Goal: Task Accomplishment & Management: Manage account settings

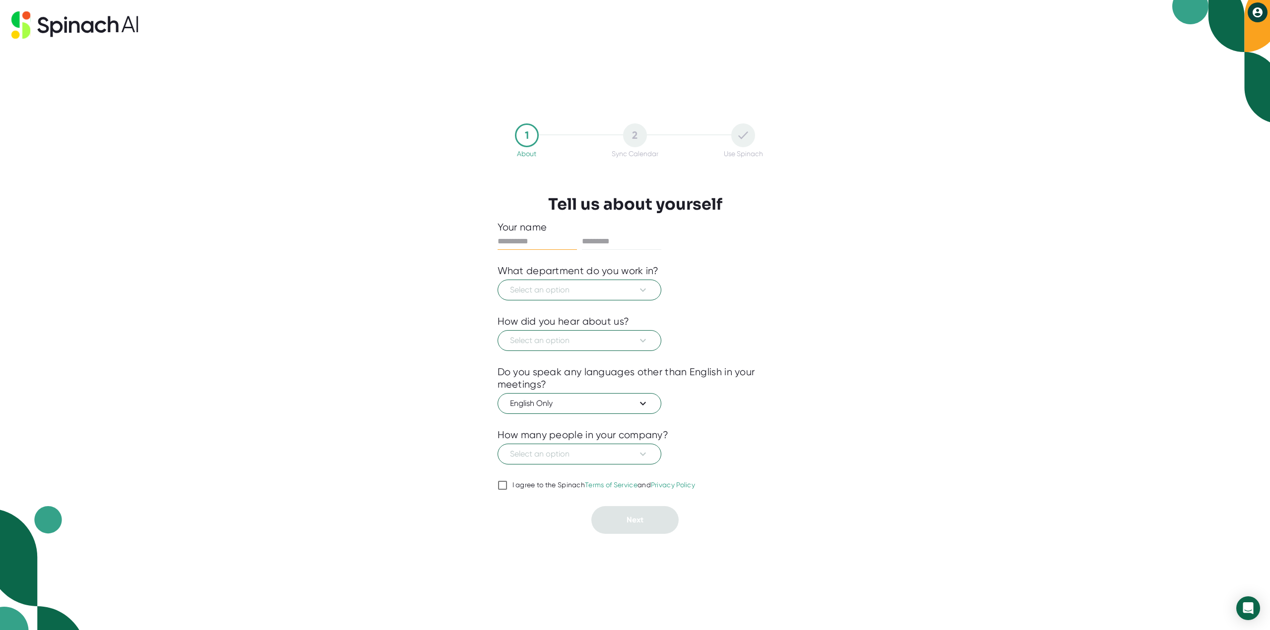
click at [654, 270] on div "What department do you work in?" at bounding box center [577, 271] width 161 height 12
click at [635, 289] on span "Select an option" at bounding box center [579, 290] width 139 height 12
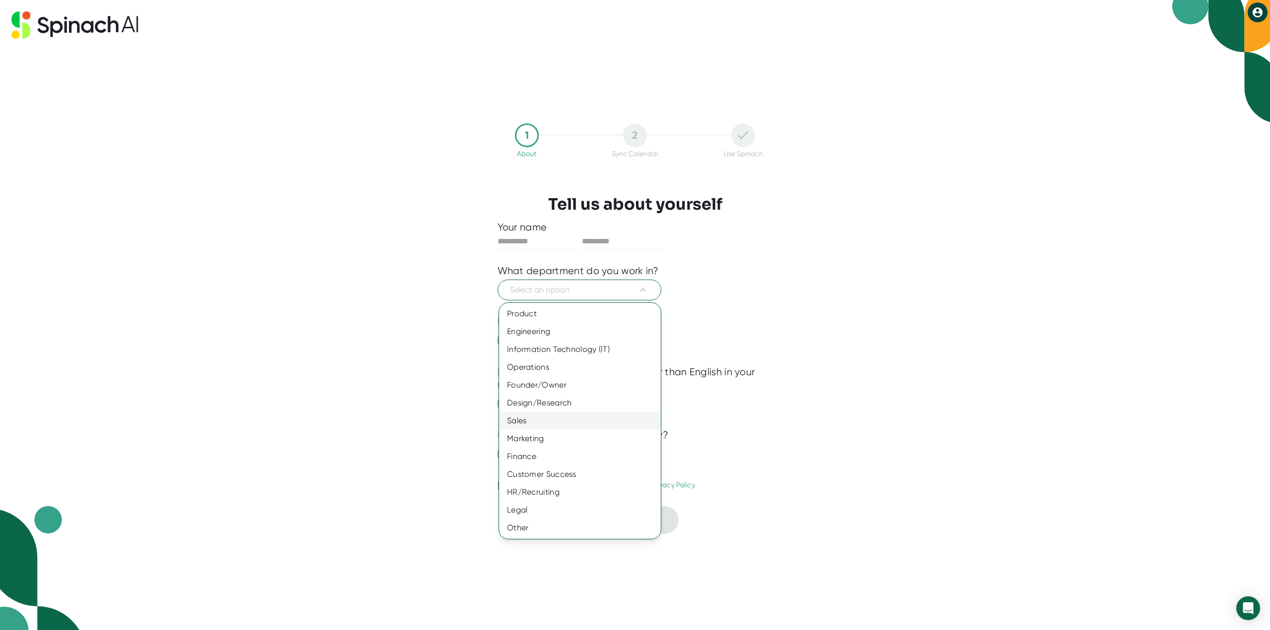
click at [549, 425] on div "Sales" at bounding box center [580, 421] width 162 height 18
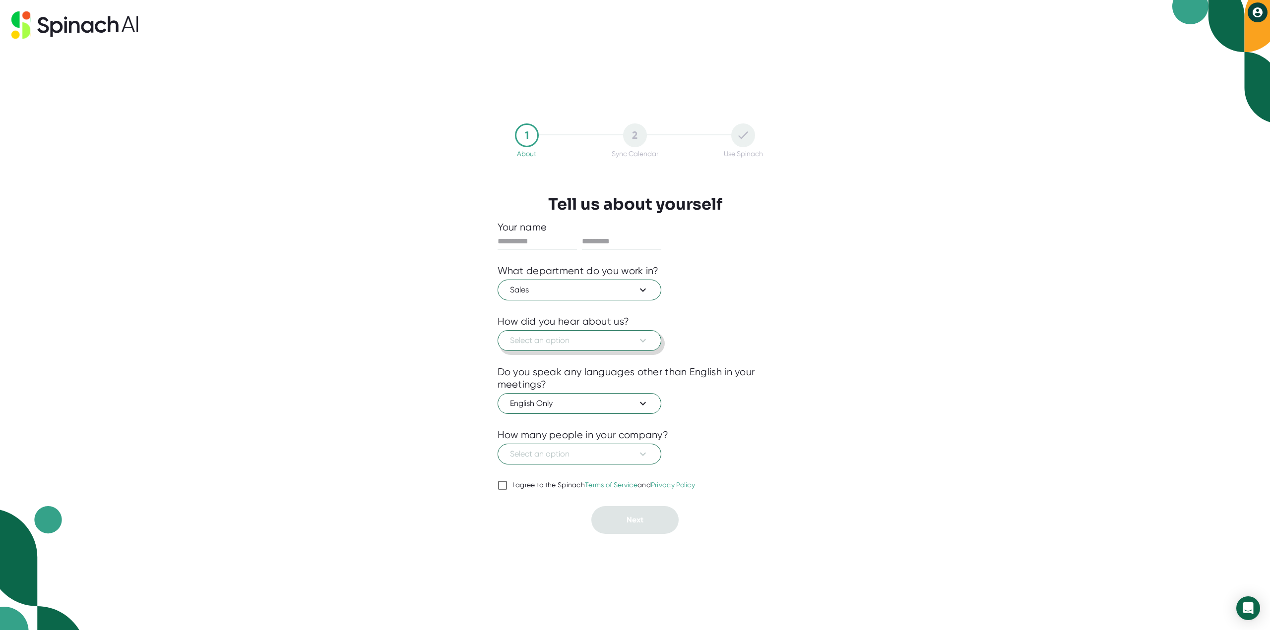
click at [545, 344] on span "Select an option" at bounding box center [579, 341] width 139 height 12
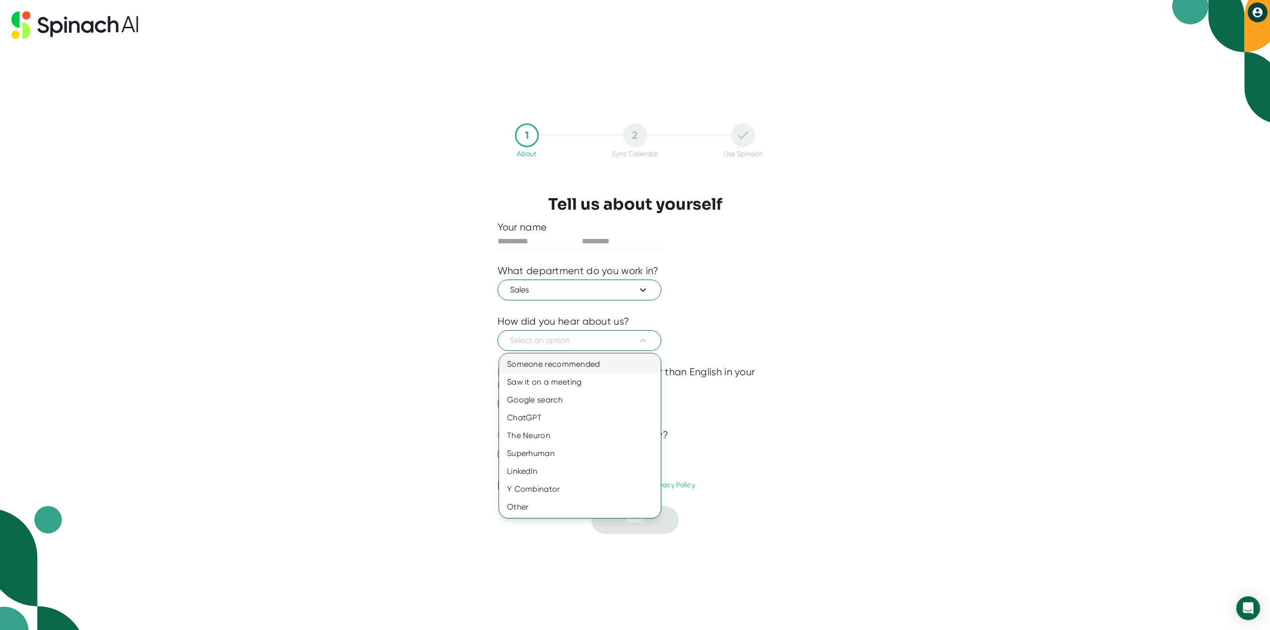
click at [537, 367] on div "Someone recommended" at bounding box center [580, 365] width 162 height 18
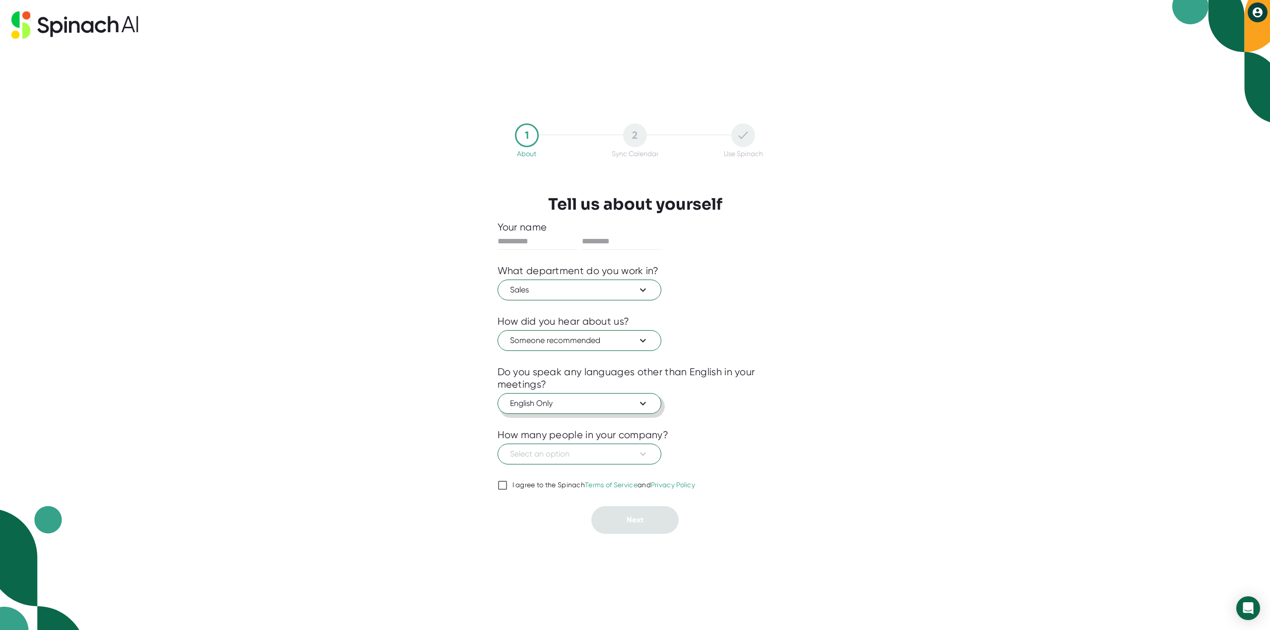
click at [546, 402] on span "English Only" at bounding box center [579, 404] width 139 height 12
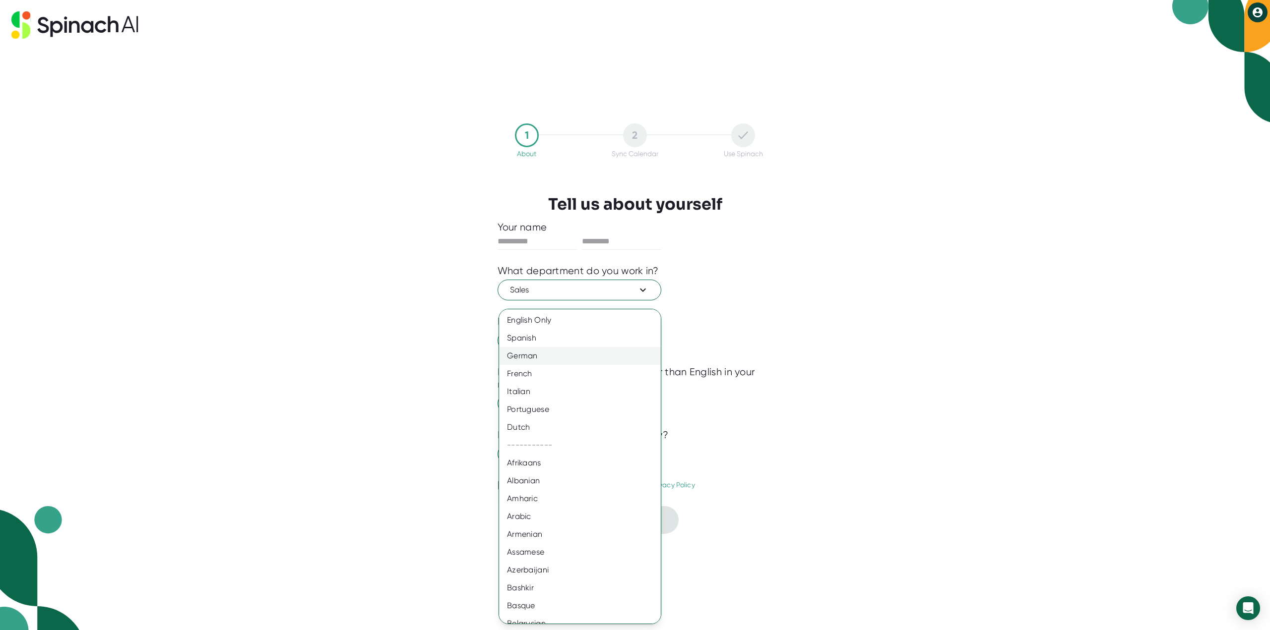
click at [539, 356] on div "German" at bounding box center [583, 356] width 169 height 18
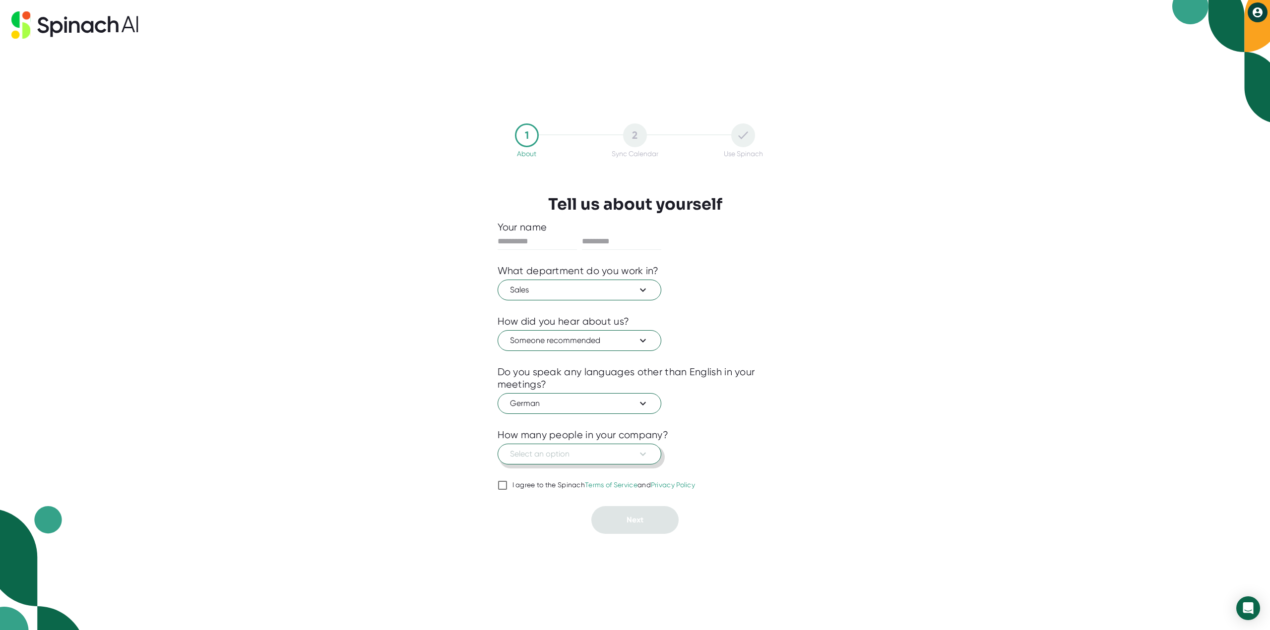
click at [560, 455] on span "Select an option" at bounding box center [579, 454] width 139 height 12
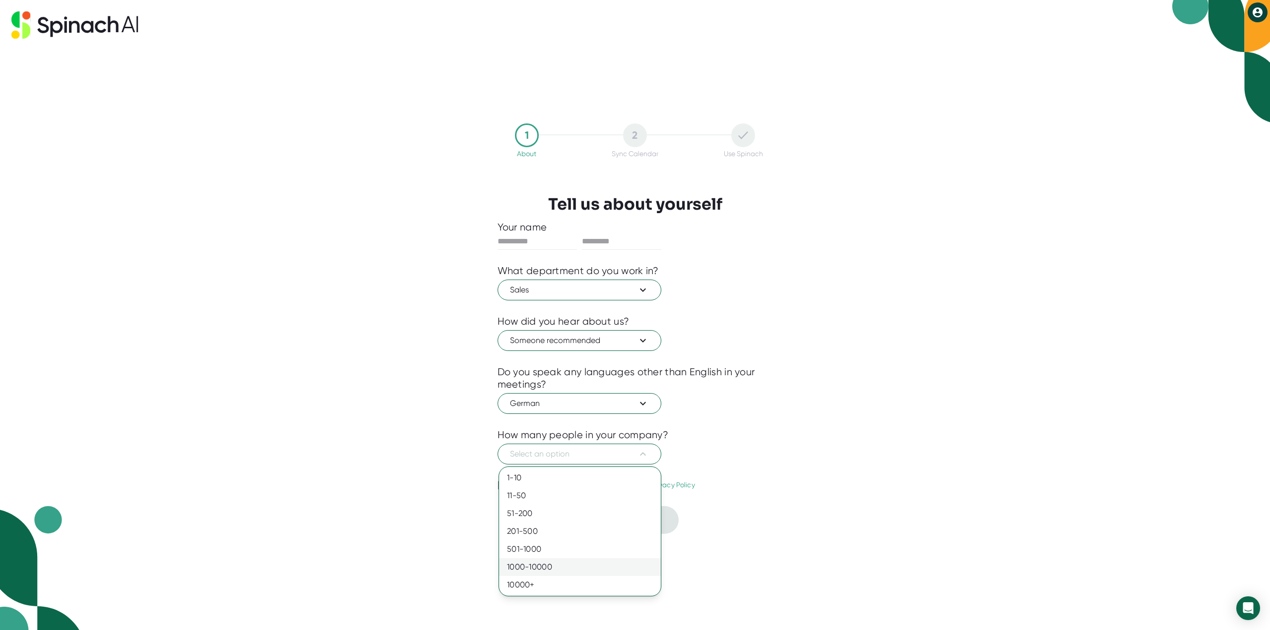
click at [530, 566] on div "1000-10000" at bounding box center [580, 567] width 162 height 18
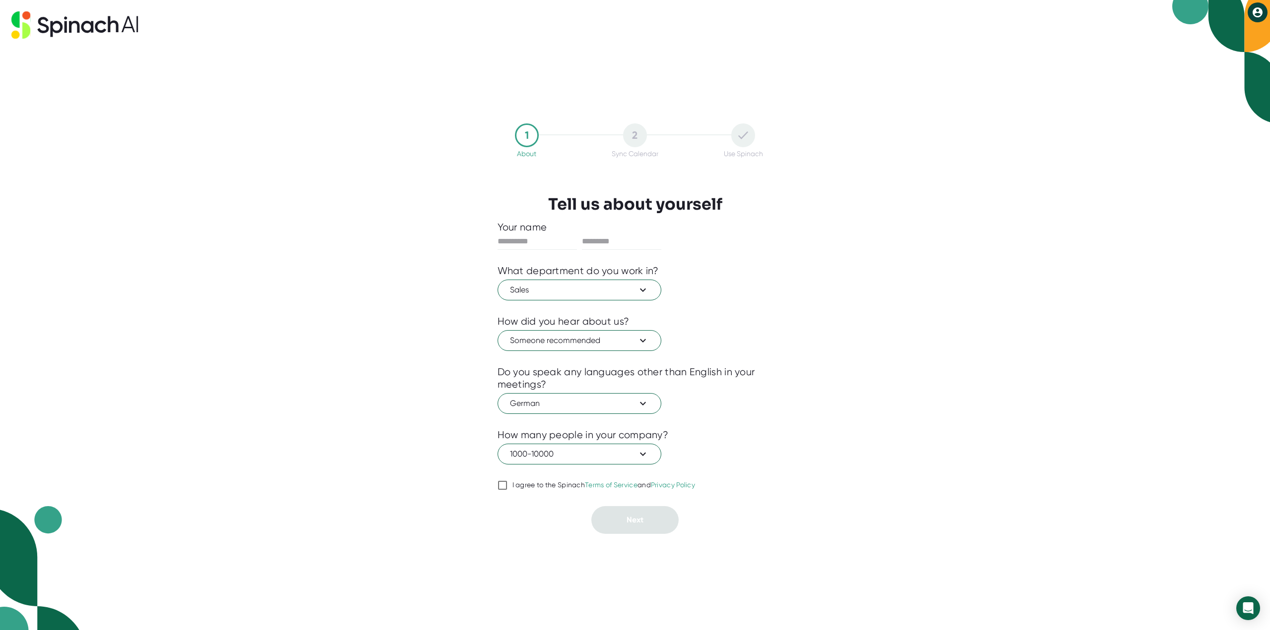
click at [504, 487] on input "I agree to the Spinach Terms of Service and Privacy Policy" at bounding box center [502, 486] width 10 height 12
checkbox input "true"
click at [525, 242] on input "text" at bounding box center [536, 242] width 79 height 16
type input "****"
click at [632, 240] on input "text" at bounding box center [621, 242] width 79 height 16
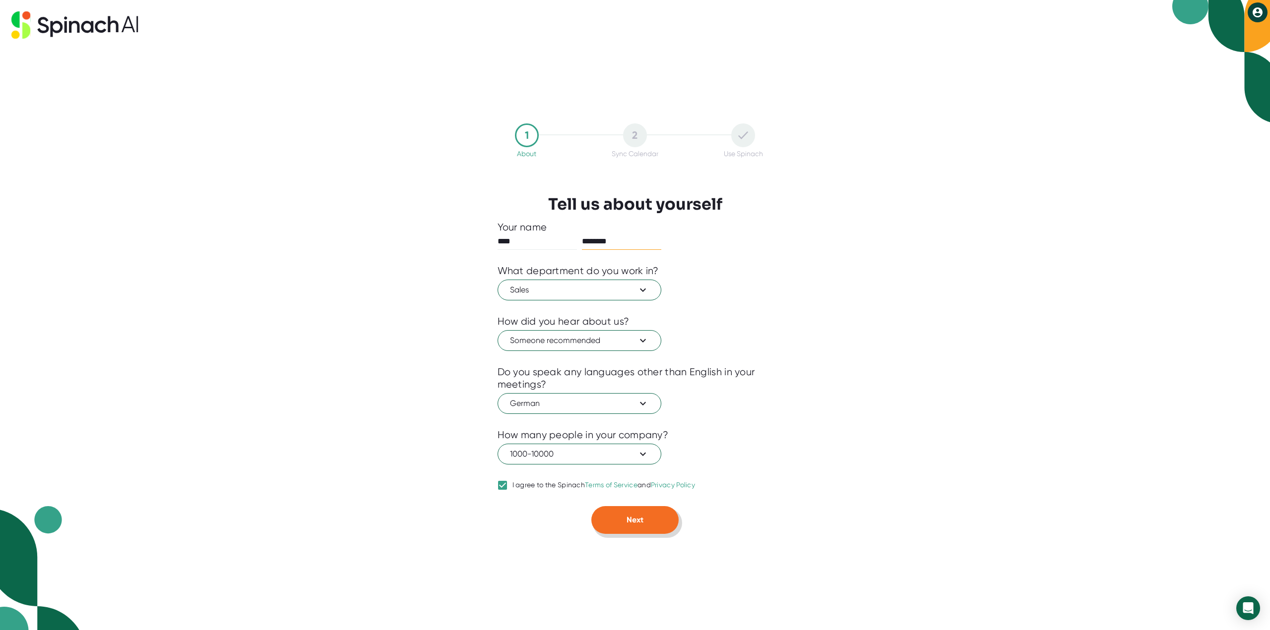
type input "********"
click at [642, 525] on button "Next" at bounding box center [634, 520] width 87 height 28
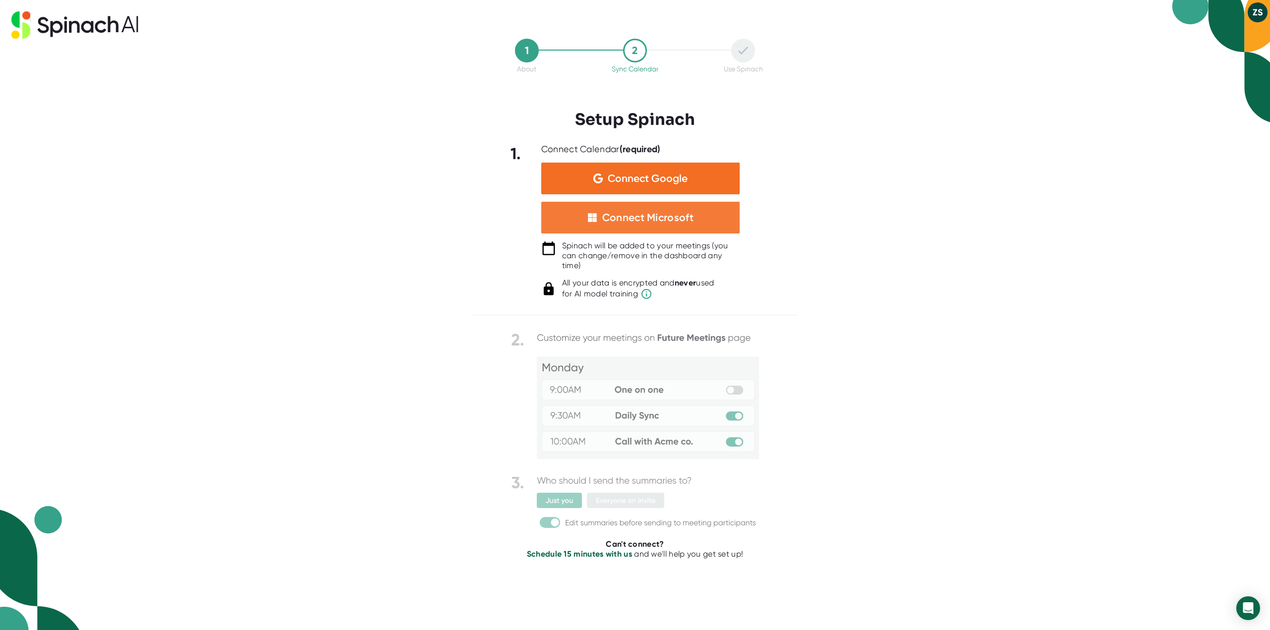
click at [629, 218] on div "Connect Microsoft" at bounding box center [647, 217] width 91 height 13
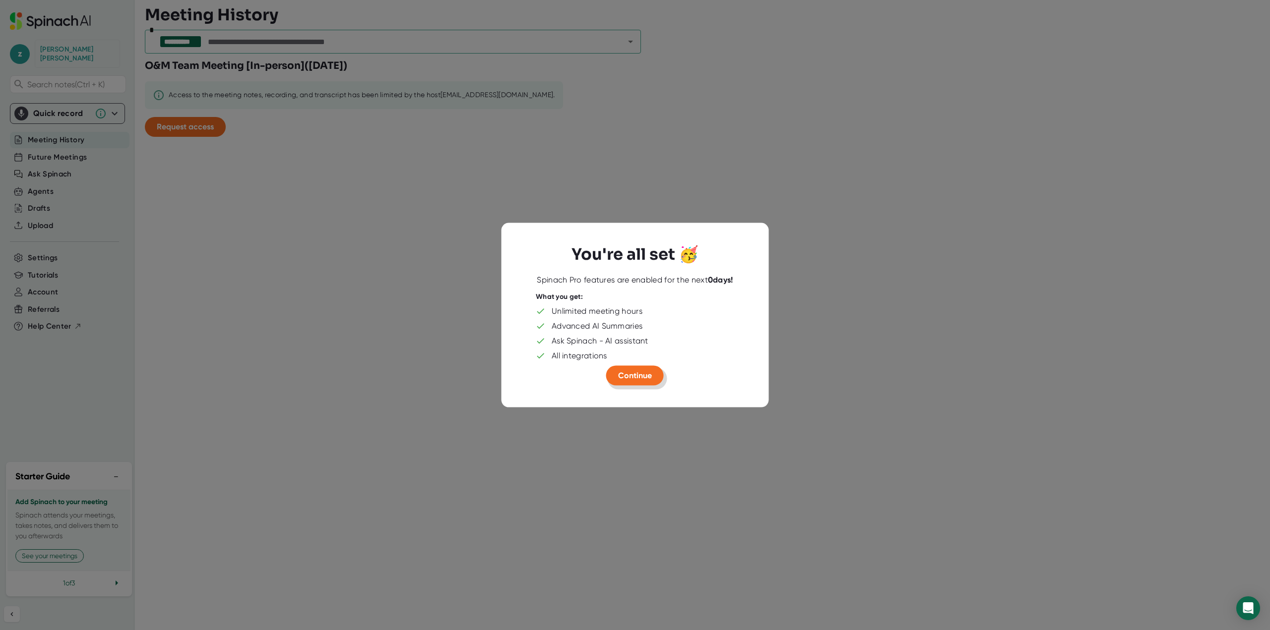
click at [637, 377] on span "Continue" at bounding box center [635, 374] width 34 height 9
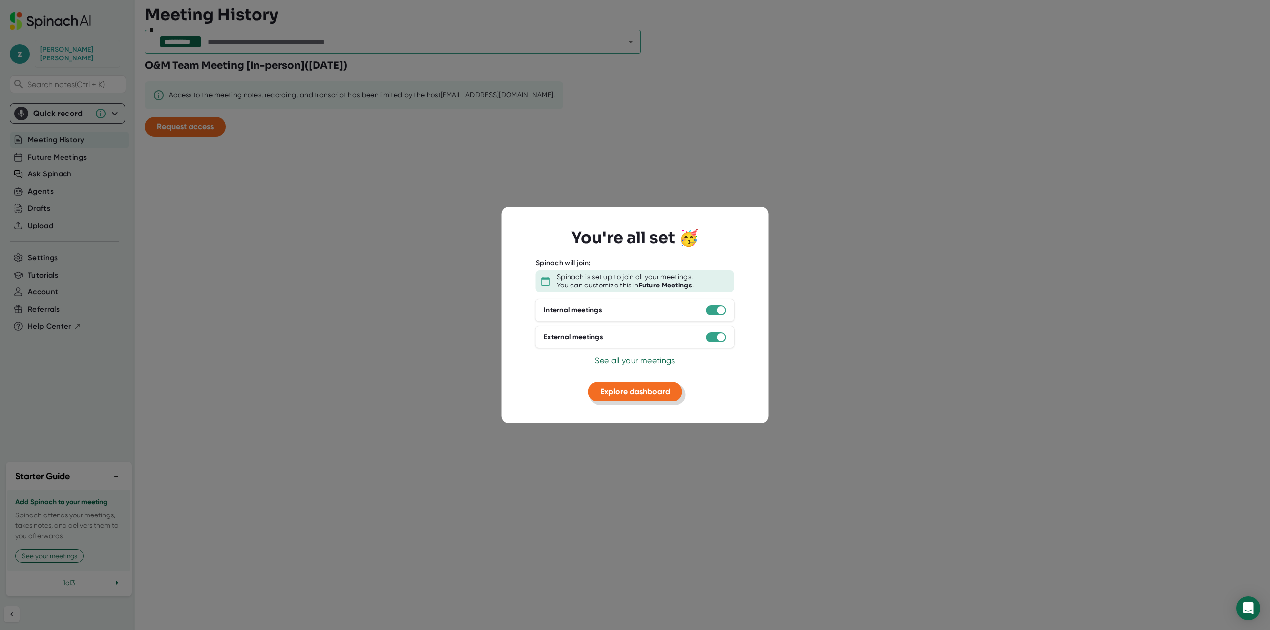
click at [628, 397] on button "Explore dashboard" at bounding box center [635, 392] width 94 height 20
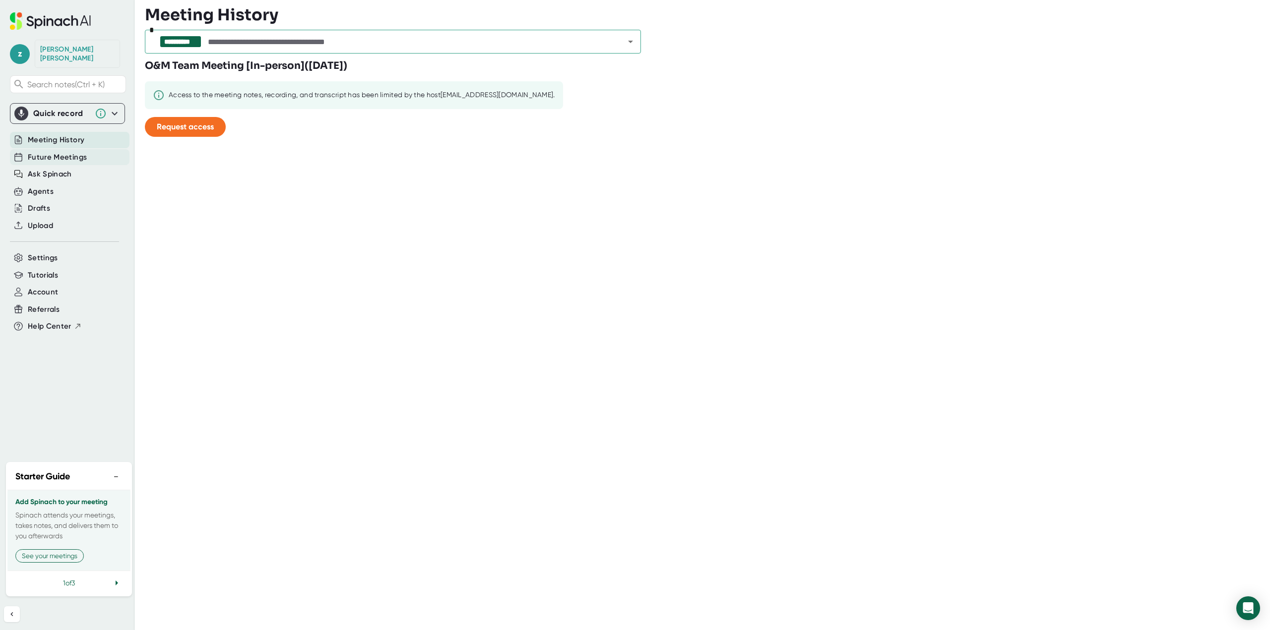
click at [60, 152] on span "Future Meetings" at bounding box center [57, 157] width 59 height 11
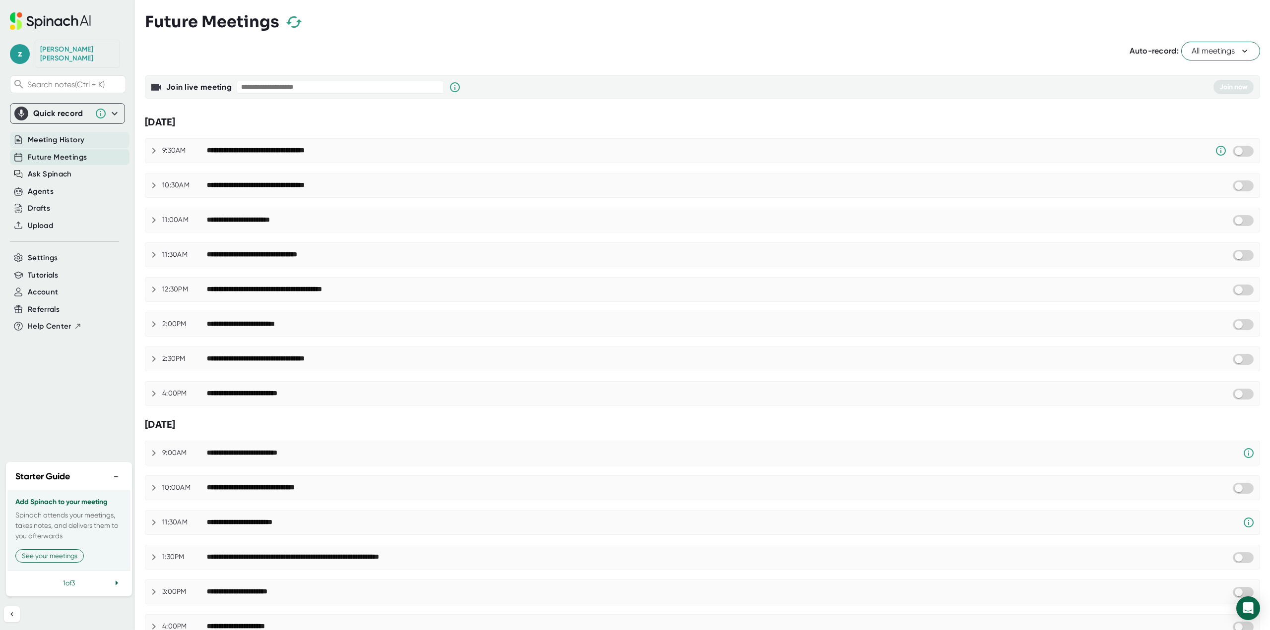
click at [59, 134] on span "Meeting History" at bounding box center [56, 139] width 57 height 11
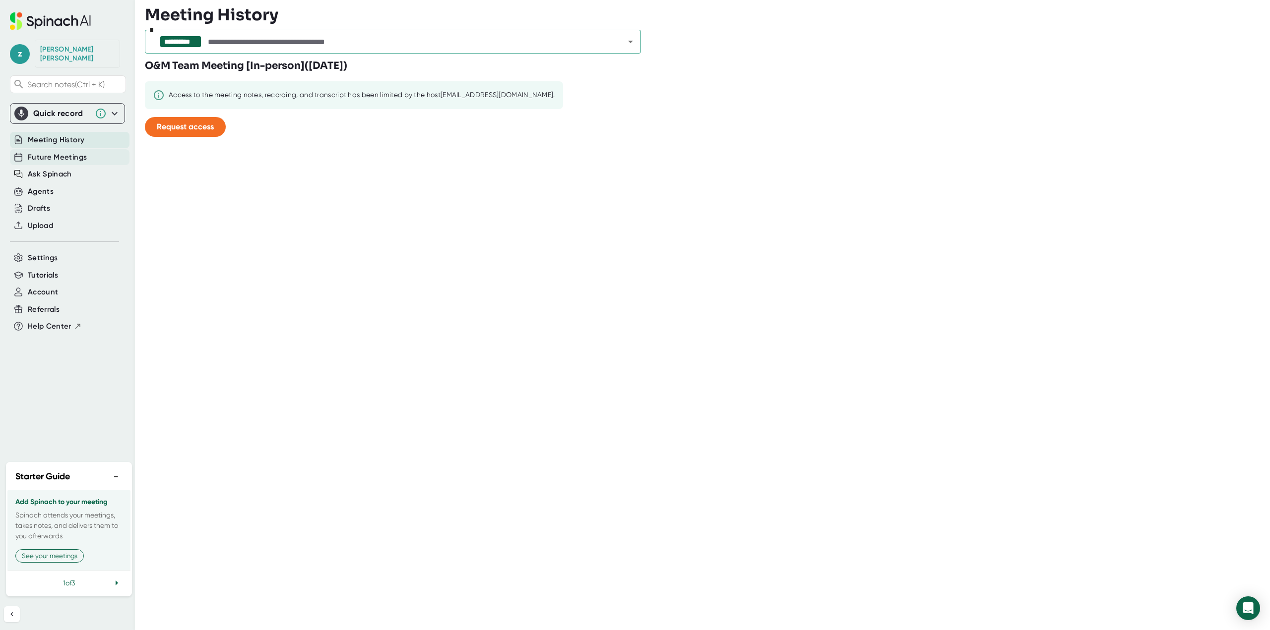
click at [56, 152] on span "Future Meetings" at bounding box center [57, 157] width 59 height 11
